Goal: Navigation & Orientation: Find specific page/section

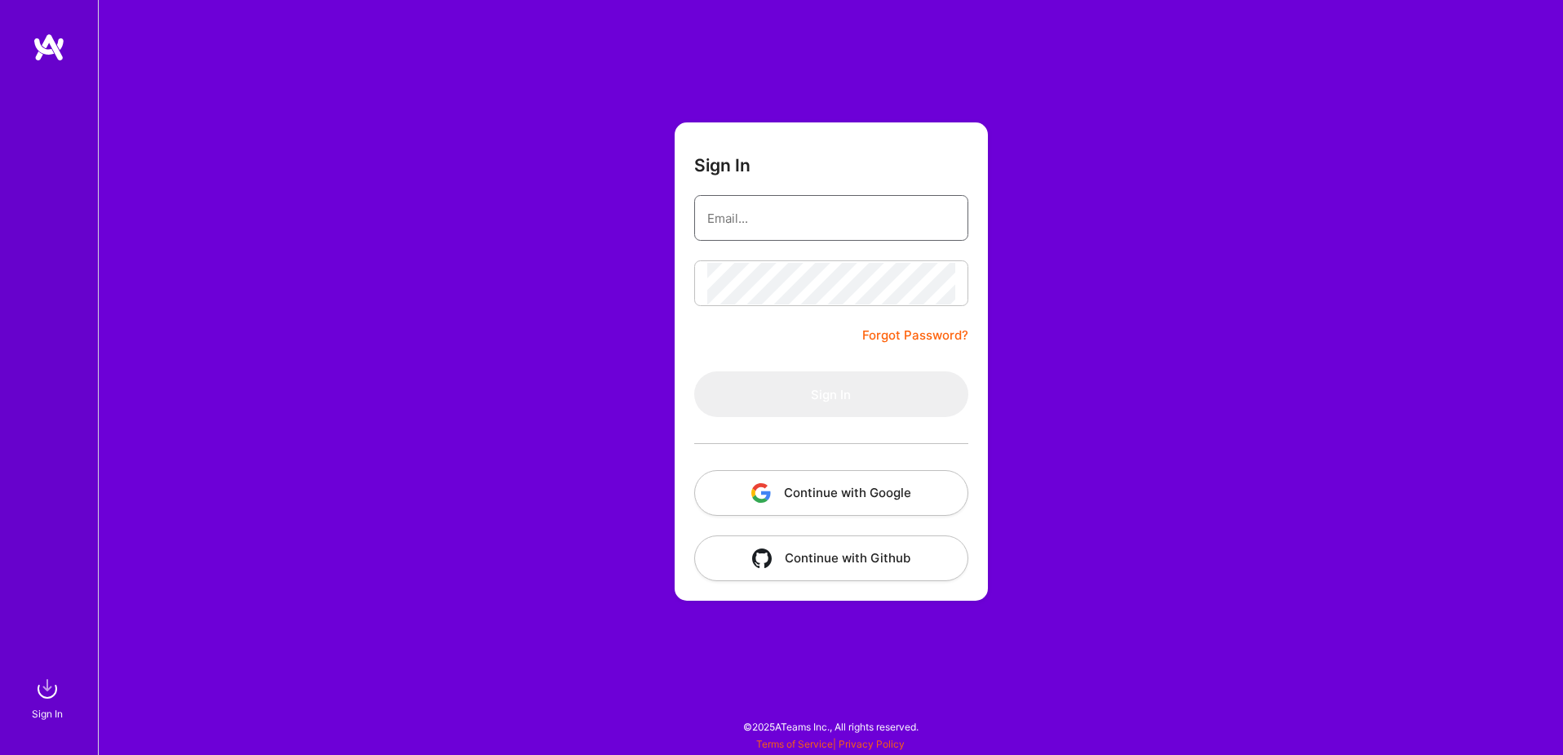
type input "[EMAIL_ADDRESS][DOMAIN_NAME]"
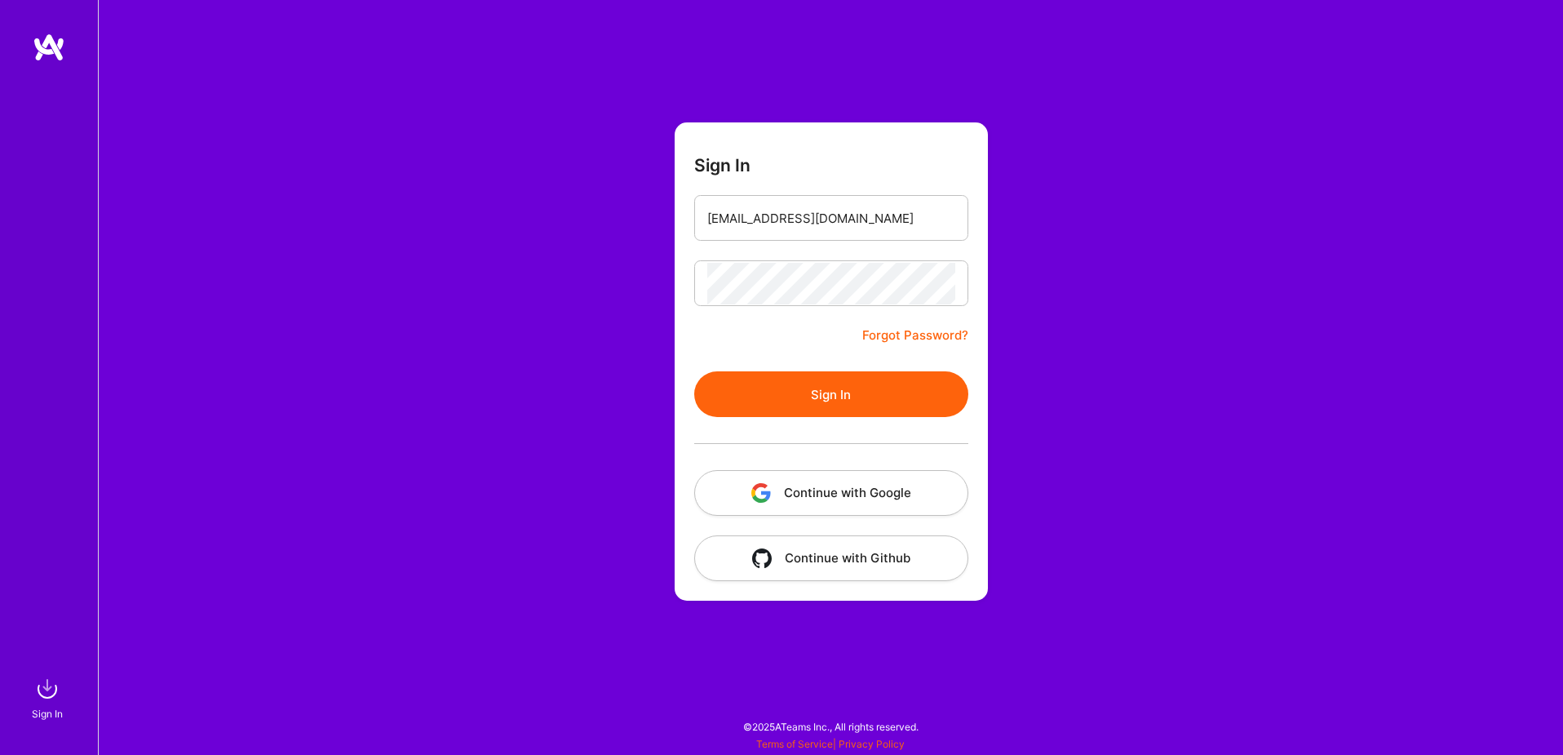
click at [859, 492] on button "Continue with Google" at bounding box center [831, 493] width 274 height 46
